Goal: Find specific page/section: Find specific page/section

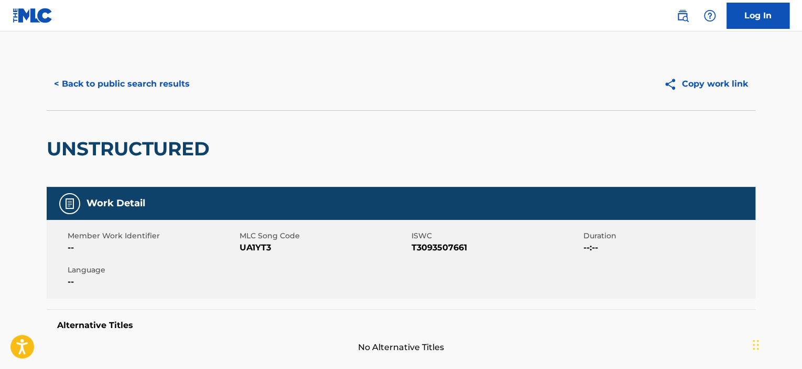
click at [159, 86] on button "< Back to public search results" at bounding box center [122, 84] width 150 height 26
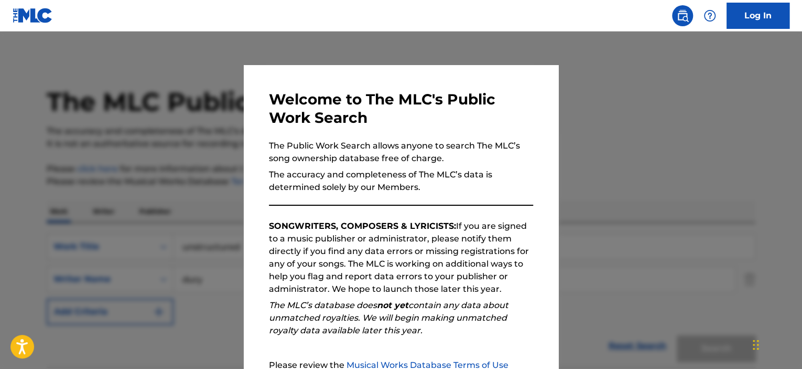
scroll to position [86, 0]
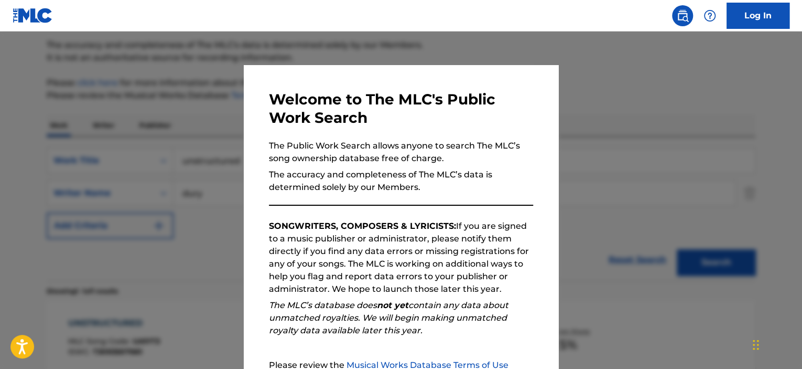
click at [166, 111] on div at bounding box center [401, 215] width 802 height 369
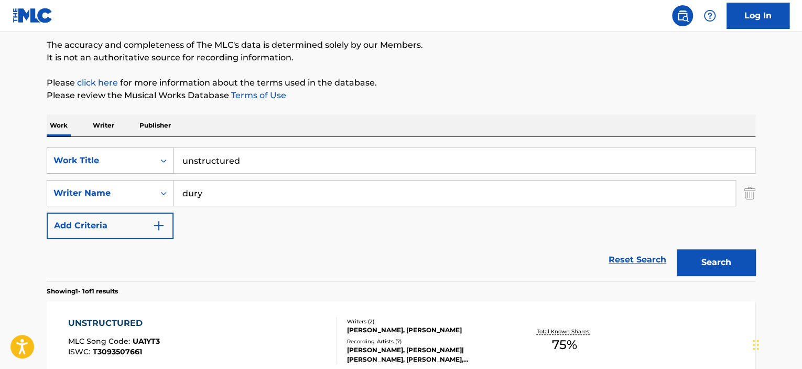
drag, startPoint x: 258, startPoint y: 156, endPoint x: 121, endPoint y: 158, distance: 137.9
click at [121, 158] on div "SearchWithCriteriaff66b2f8-e6a1-4ea9-a928-3eac9dc80f4d Work Title unstructured" at bounding box center [401, 160] width 709 height 26
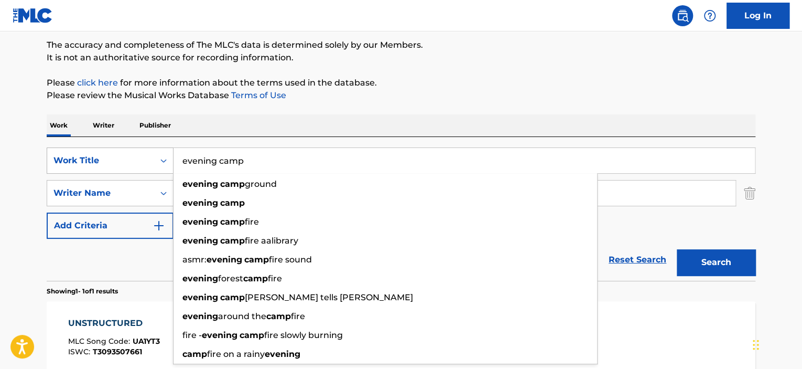
type input "evening camp"
click at [677, 249] on button "Search" at bounding box center [716, 262] width 79 height 26
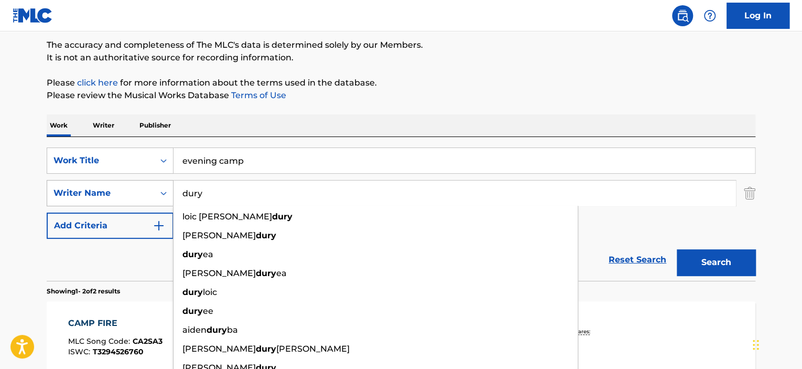
drag, startPoint x: 215, startPoint y: 192, endPoint x: 162, endPoint y: 190, distance: 53.5
click at [163, 190] on div "SearchWithCriteriaeeb1ee80-f144-4b2c-a7a0-c0343e893ac1 Writer Name [PERSON_NAME…" at bounding box center [401, 193] width 709 height 26
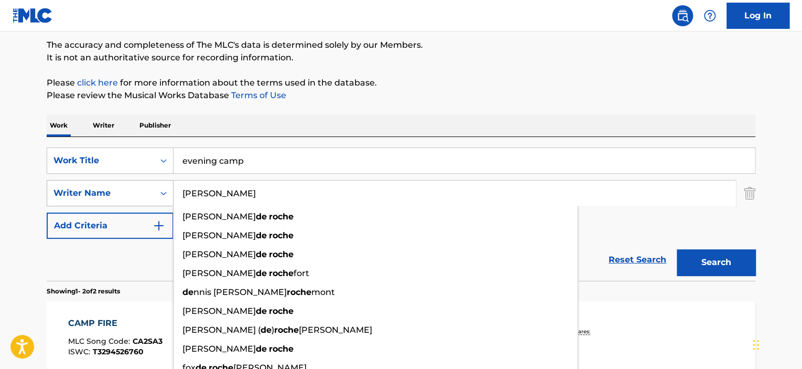
type input "[PERSON_NAME]"
click at [677, 249] on button "Search" at bounding box center [716, 262] width 79 height 26
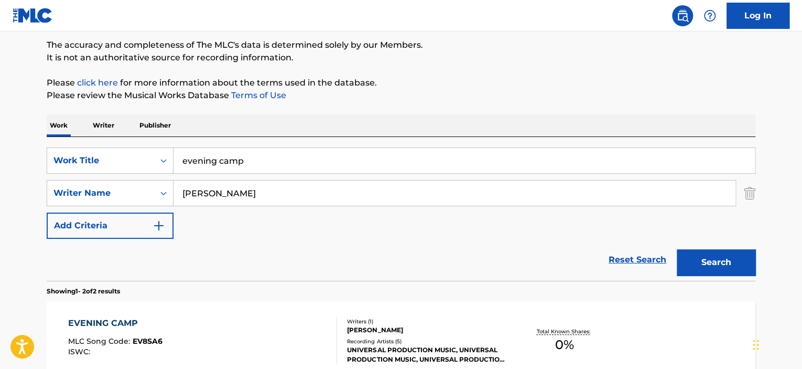
click at [100, 317] on div "EVENING CAMP" at bounding box center [115, 323] width 94 height 13
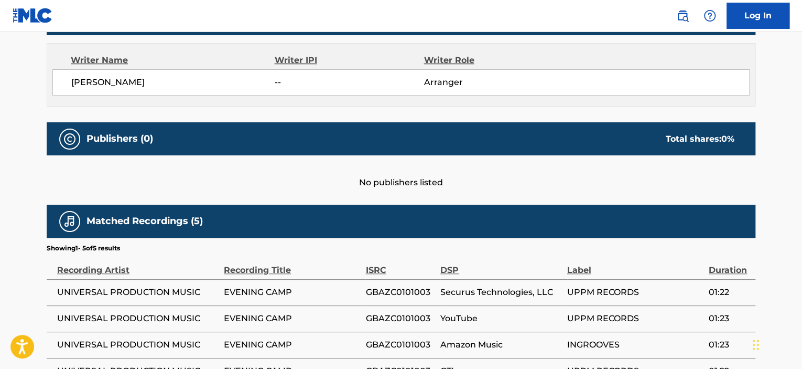
scroll to position [315, 0]
